Goal: Task Accomplishment & Management: Use online tool/utility

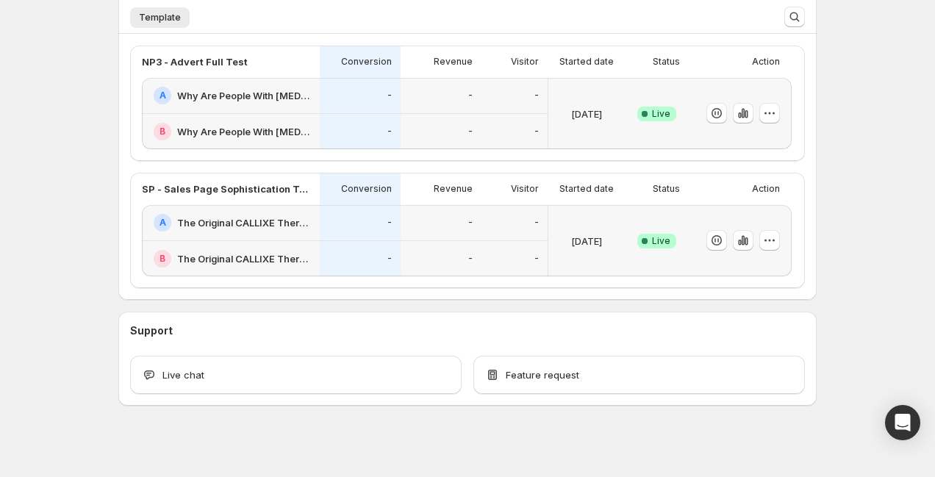
scroll to position [372, 0]
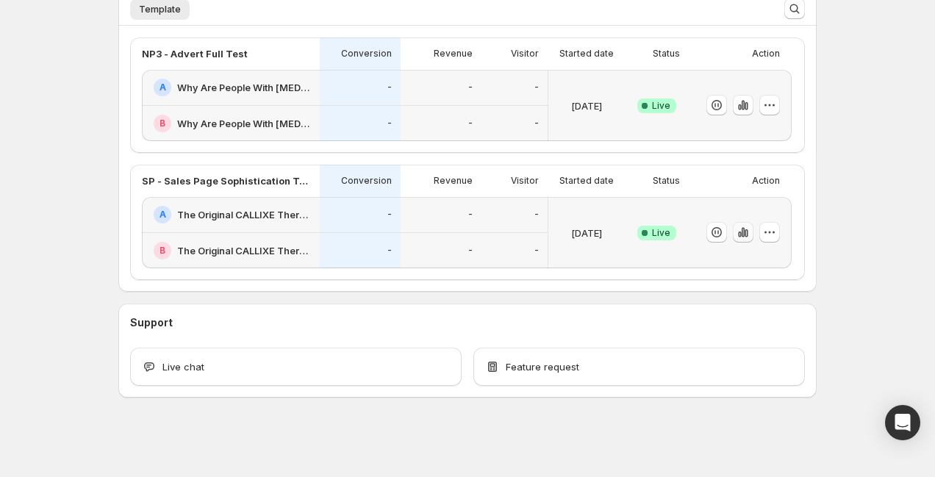
click at [743, 233] on icon "button" at bounding box center [743, 233] width 3 height 10
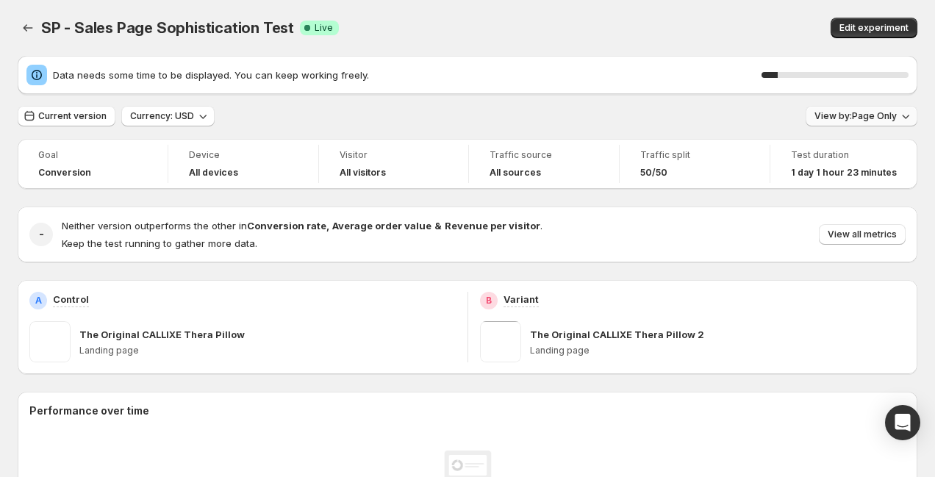
click at [873, 69] on div "11 %" at bounding box center [835, 75] width 147 height 15
click at [862, 114] on span "View by: Page Only" at bounding box center [856, 116] width 82 height 12
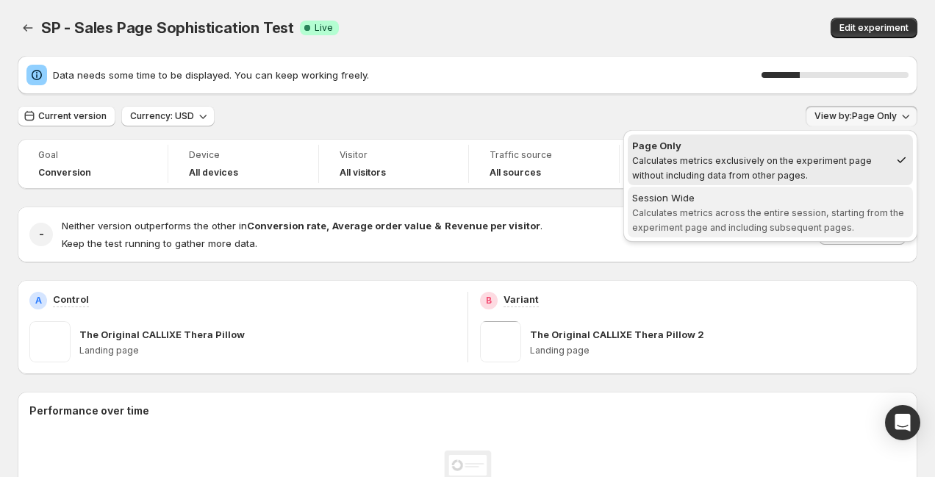
click at [832, 191] on div "Session Wide" at bounding box center [770, 197] width 276 height 15
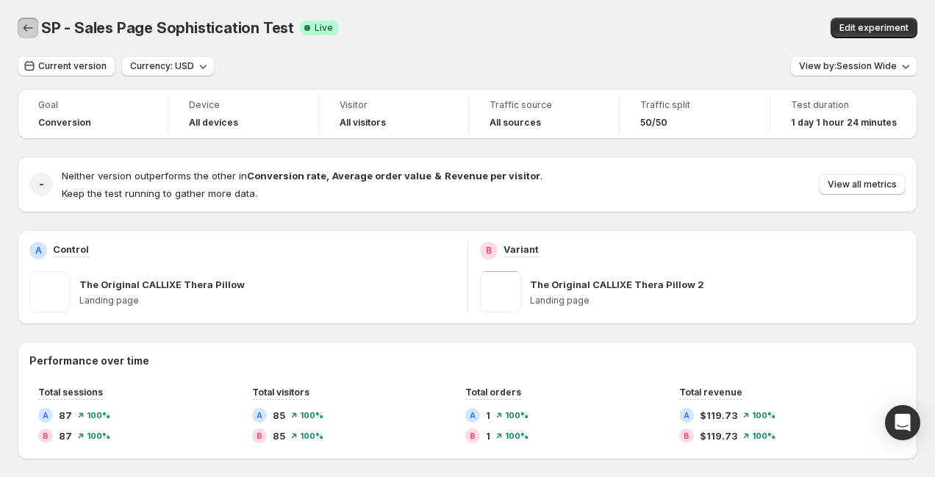
click at [23, 26] on icon "Back" at bounding box center [28, 28] width 15 height 15
